Goal: Check status

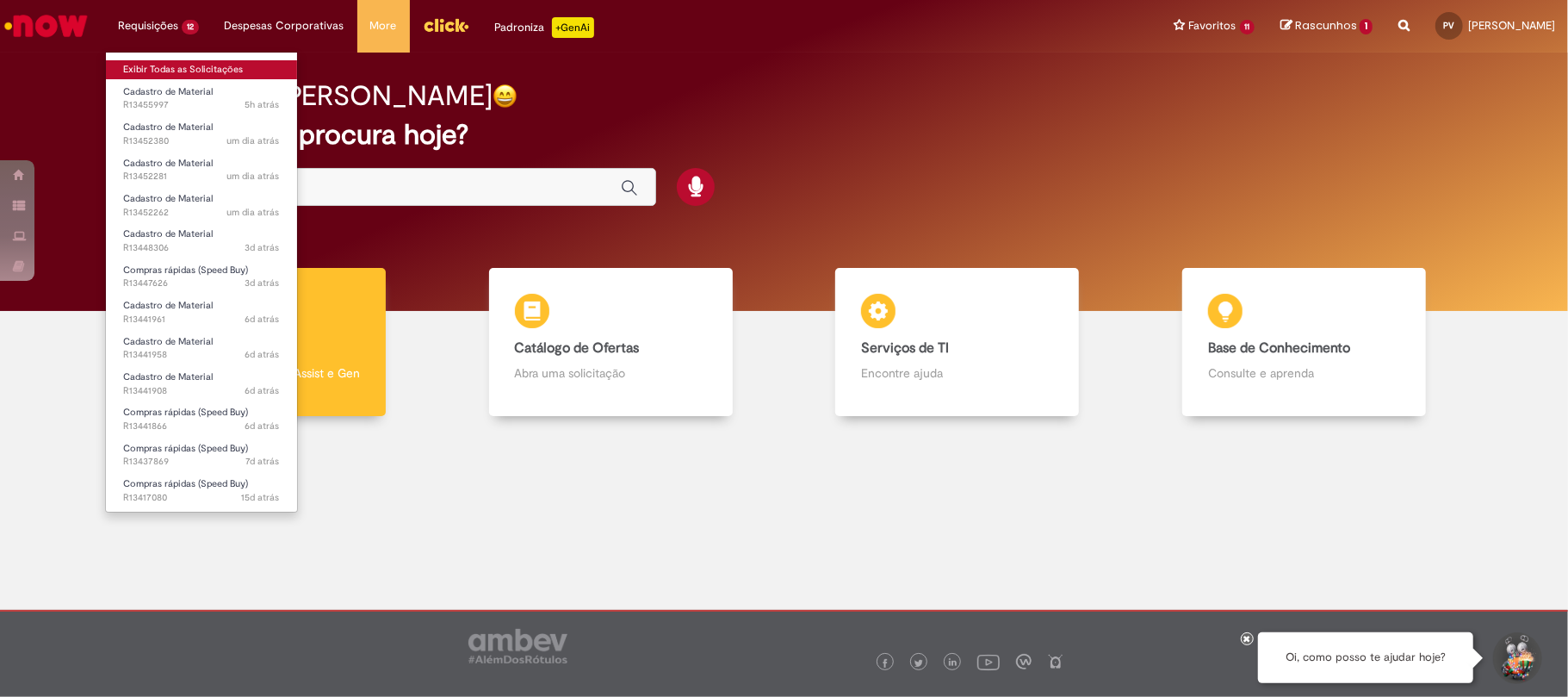
click at [167, 67] on link "Exibir Todas as Solicitações" at bounding box center [201, 70] width 191 height 19
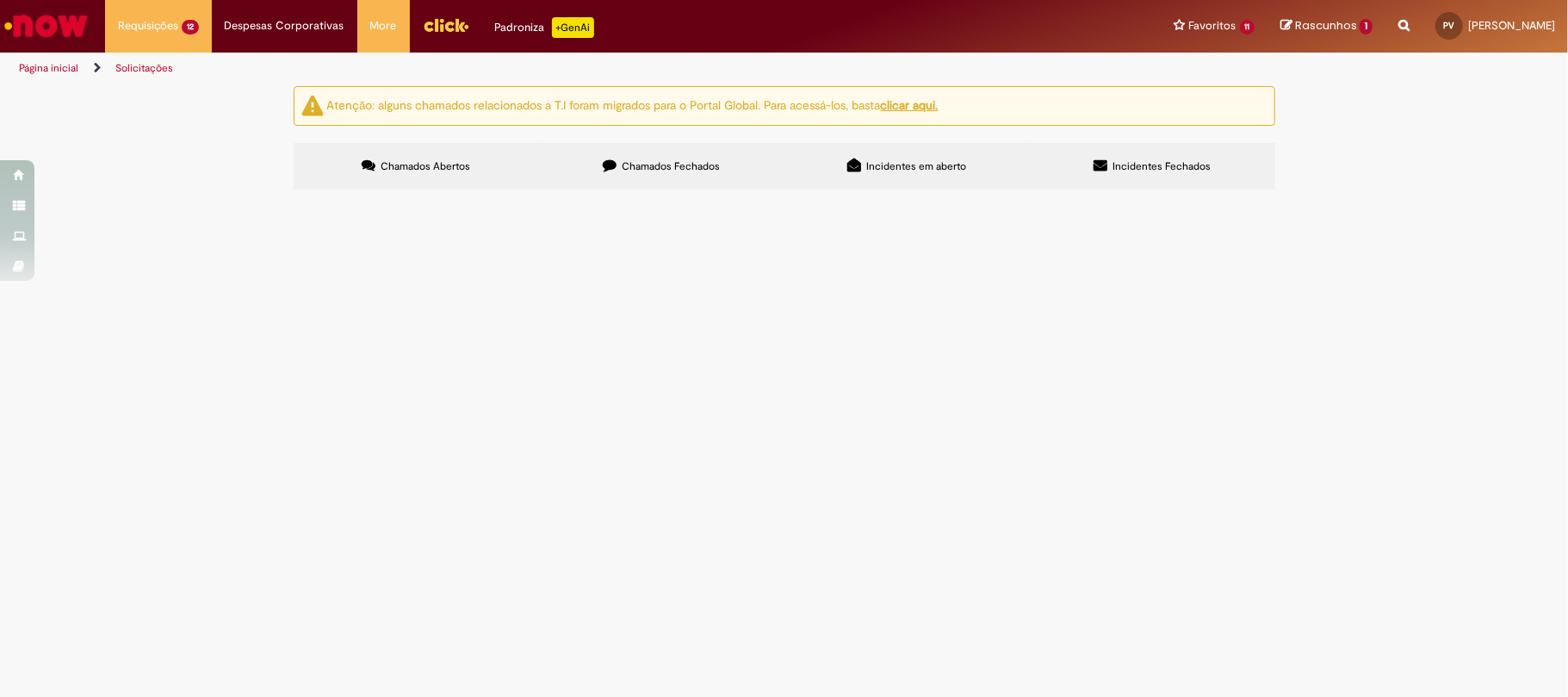
scroll to position [60, 0]
click at [0, 0] on span "R13441866" at bounding box center [0, 0] width 0 height 0
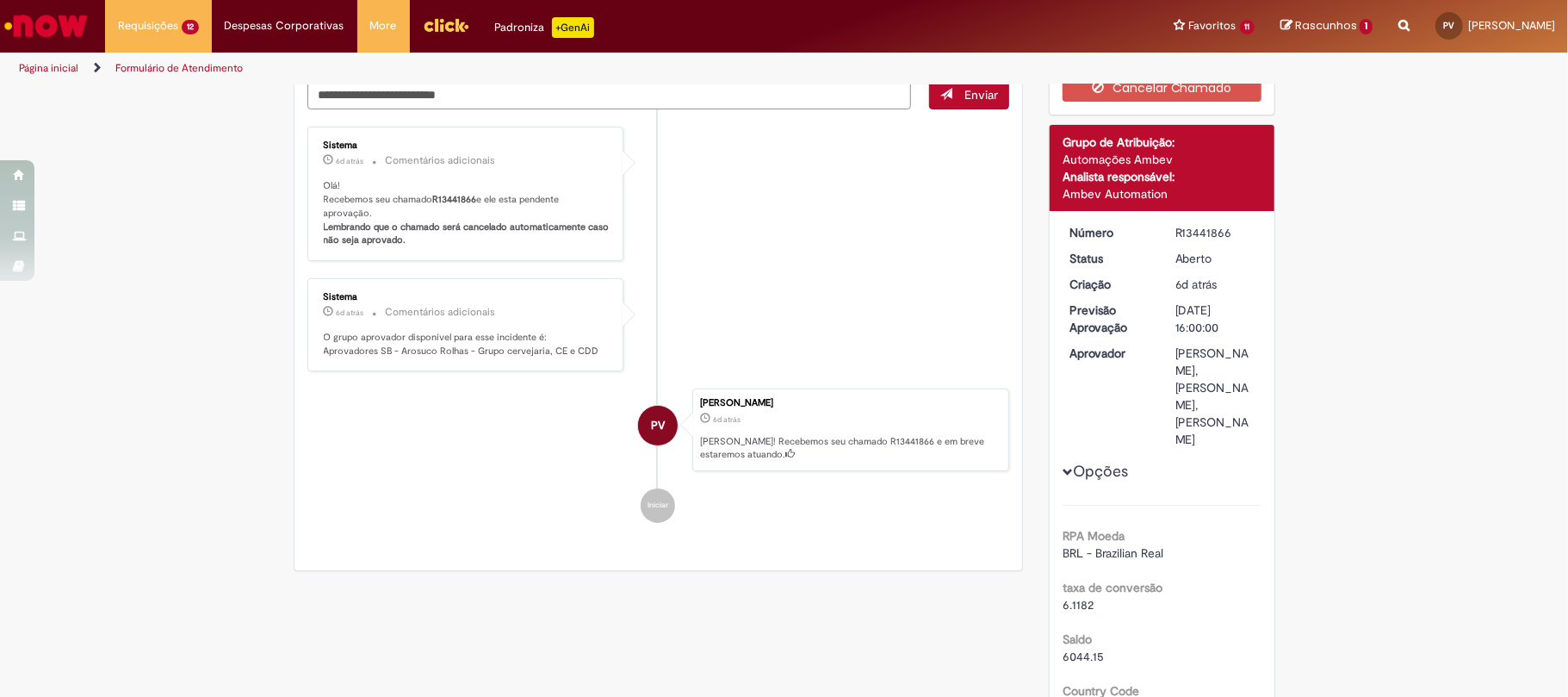
click at [462, 471] on li "PV [PERSON_NAME] 6d atrás 6 dias atrás [PERSON_NAME]! Recebemos seu chamado R13…" at bounding box center [658, 430] width 702 height 83
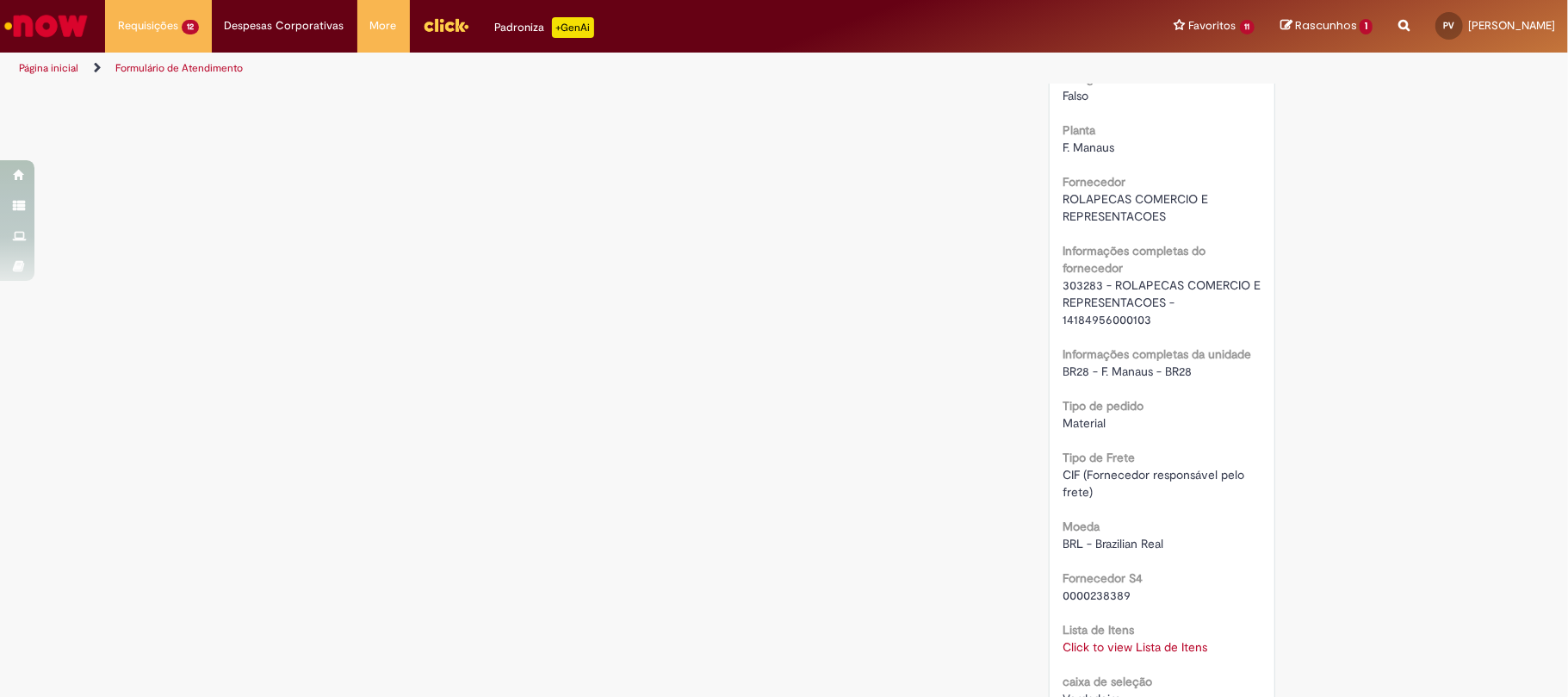
scroll to position [1592, 0]
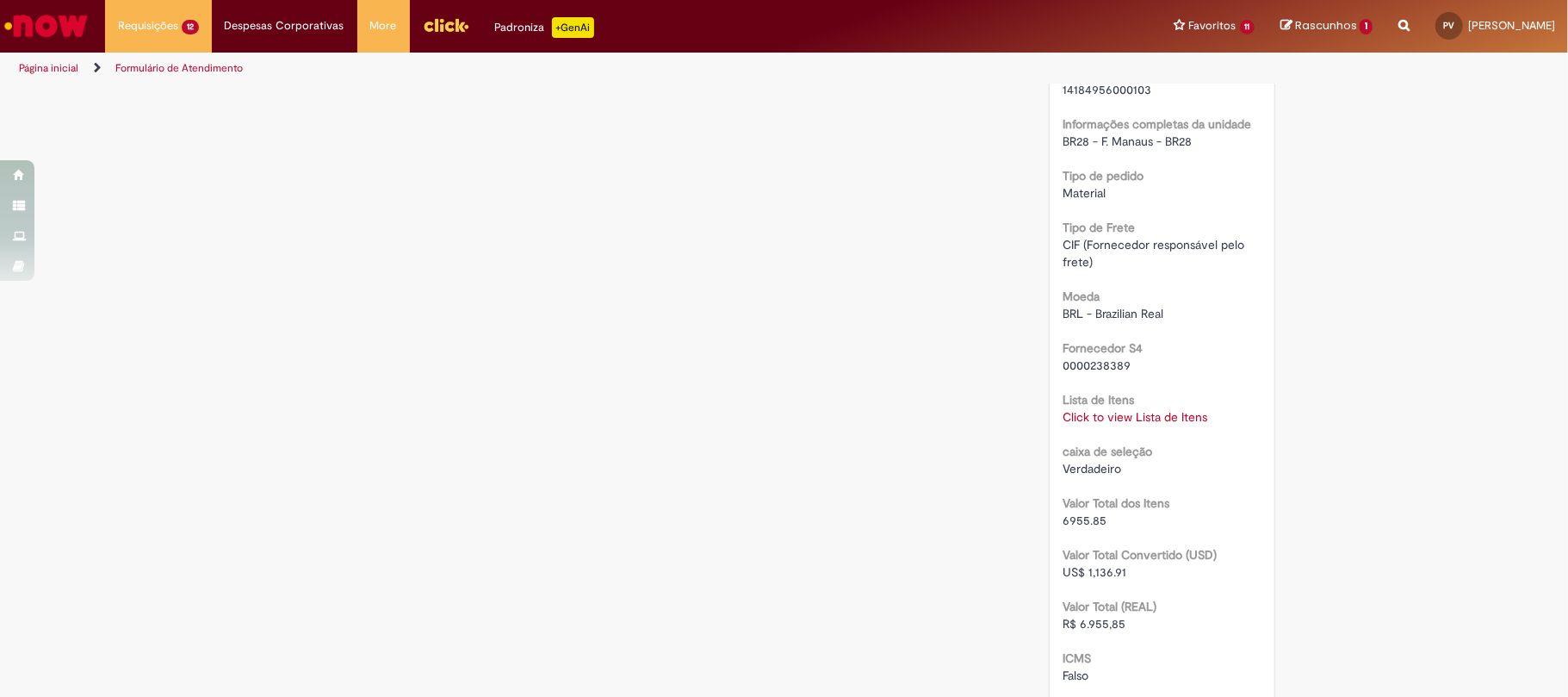
click at [1103, 422] on link "Click to view Lista de Itens" at bounding box center [1135, 417] width 145 height 15
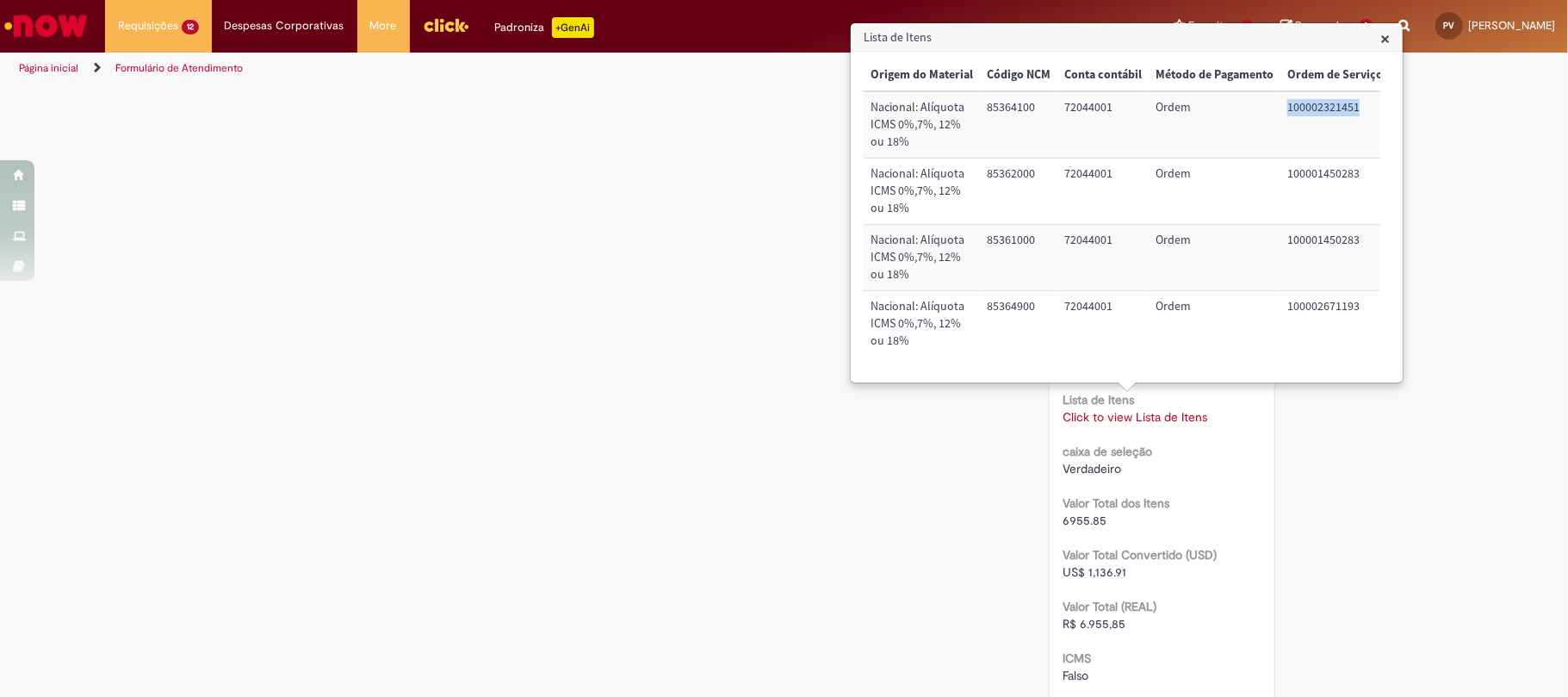
scroll to position [0, 842]
drag, startPoint x: 1281, startPoint y: 110, endPoint x: 1362, endPoint y: 107, distance: 81.1
click at [1362, 107] on td "100002321451" at bounding box center [1334, 124] width 109 height 67
copy td "100002321451"
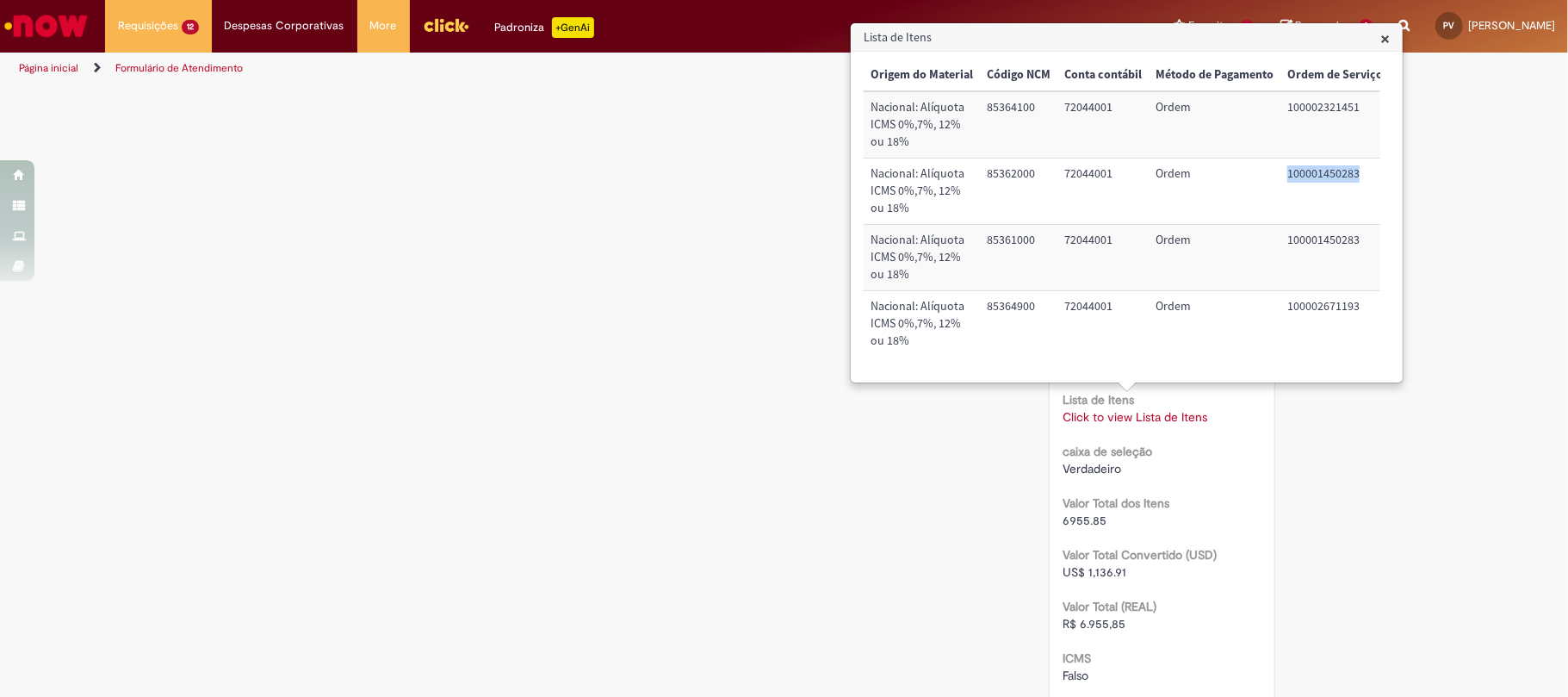
drag, startPoint x: 1281, startPoint y: 177, endPoint x: 1357, endPoint y: 172, distance: 76.2
click at [1357, 172] on td "100001450283" at bounding box center [1335, 192] width 109 height 67
copy td "100001450283"
drag, startPoint x: 1275, startPoint y: 305, endPoint x: 1356, endPoint y: 303, distance: 81.0
click at [1356, 303] on td "100002671193" at bounding box center [1335, 325] width 109 height 66
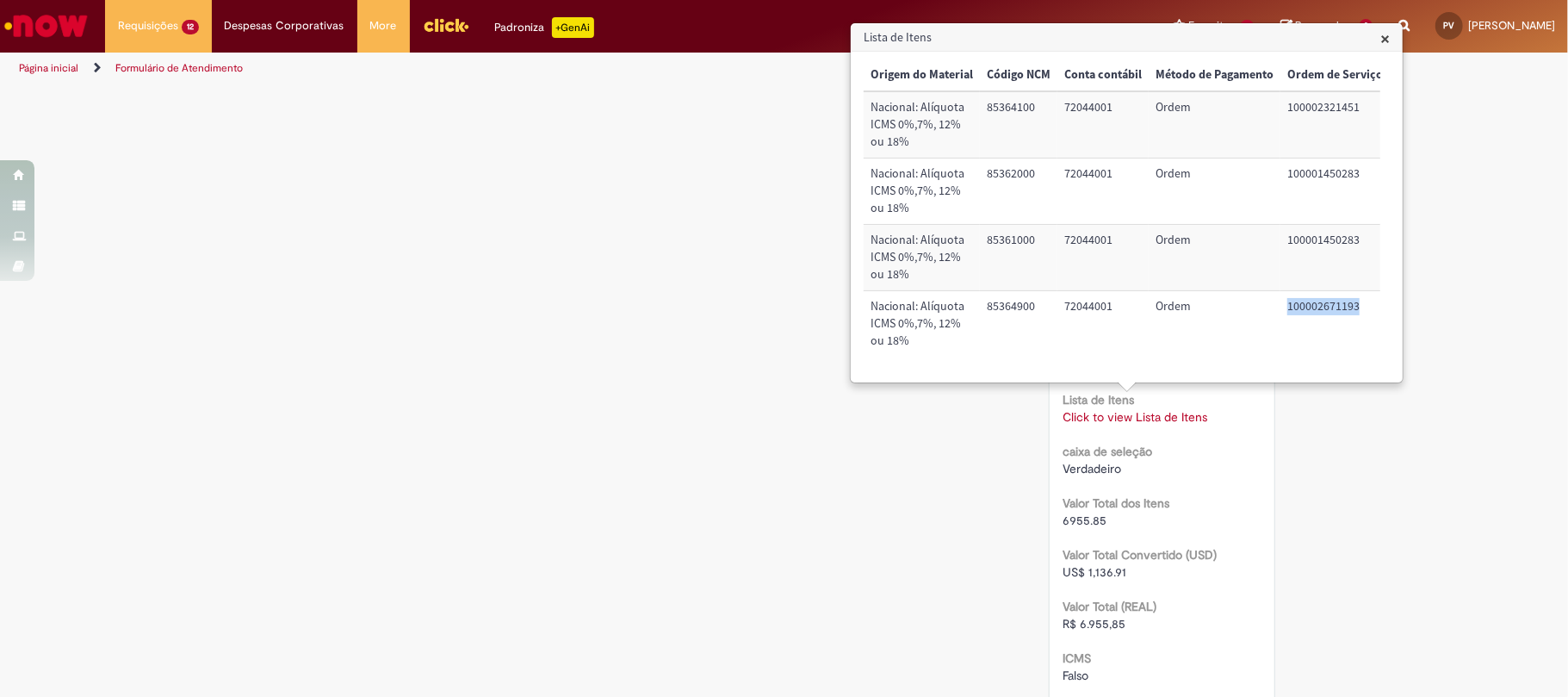
copy td "100002671193"
